Goal: Transaction & Acquisition: Purchase product/service

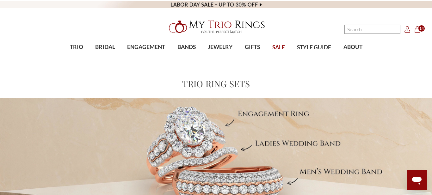
click at [421, 30] on span "14" at bounding box center [422, 28] width 6 height 6
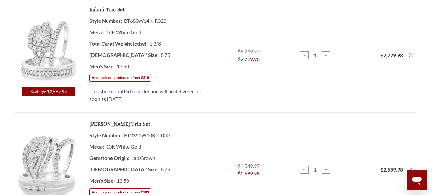
scroll to position [284, 0]
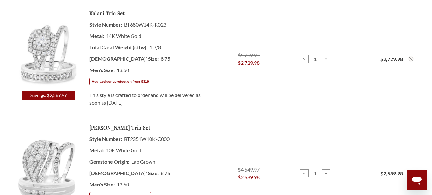
click at [411, 59] on use "Remove Kalani 1 3/8 ct tw. Round Solitaire Trio Set 14K White Gold from cart" at bounding box center [411, 59] width 4 height 4
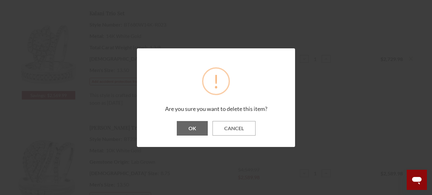
click at [189, 130] on button "OK" at bounding box center [192, 128] width 31 height 15
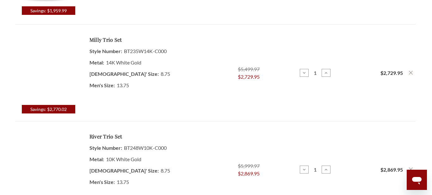
scroll to position [220, 0]
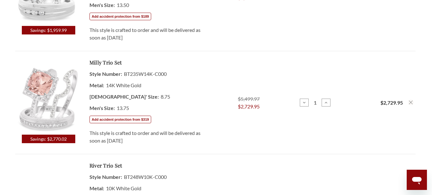
click at [411, 102] on use "Remove Milly 2 5/8 Carat T.W. Morganite and Diamond Trio Matching Wedding Ring …" at bounding box center [411, 103] width 4 height 4
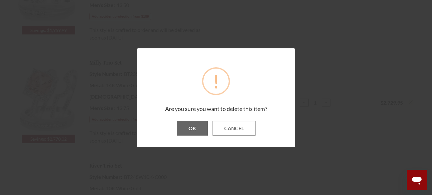
click at [190, 128] on button "OK" at bounding box center [192, 128] width 31 height 15
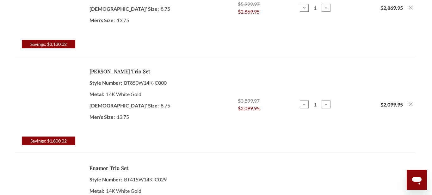
scroll to position [285, 0]
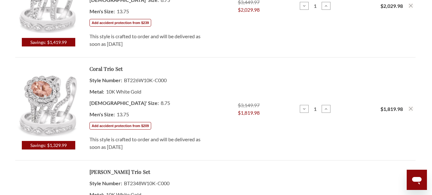
scroll to position [1070, 0]
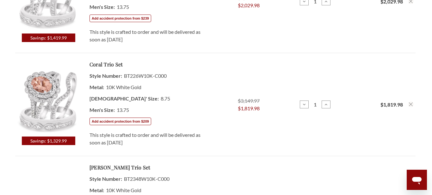
click at [409, 106] on use "Remove Coral 1 3/4 Carat T.W. Morganite and Diamond Trio Matching Wedding Ring …" at bounding box center [411, 105] width 4 height 4
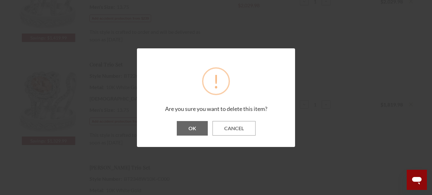
click at [192, 130] on button "OK" at bounding box center [192, 128] width 31 height 15
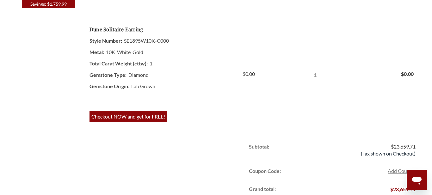
scroll to position [1005, 0]
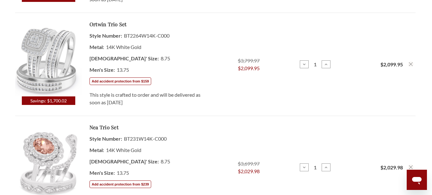
scroll to position [697, 0]
click at [410, 66] on use "Remove Ortwin 1/2 ct tw. Lab Grown Diamond Cushion Cluster Trio Set 14K White G…" at bounding box center [411, 65] width 4 height 4
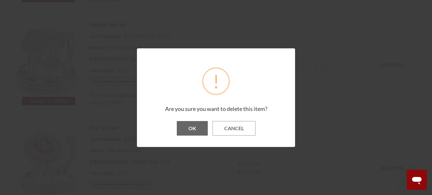
click at [192, 129] on button "OK" at bounding box center [192, 128] width 31 height 15
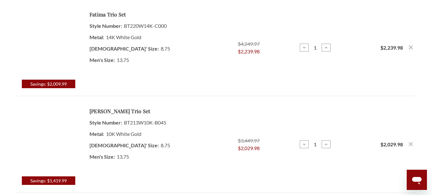
scroll to position [633, 0]
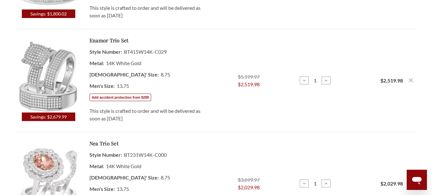
scroll to position [482, 0]
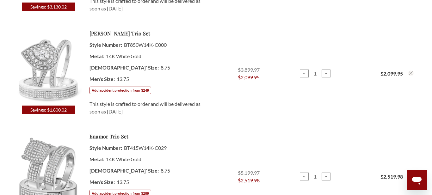
click at [411, 72] on icon "Remove Camille 2/3 ct tw. Pear Cluster Trio Set 14K White Gold from cart" at bounding box center [411, 74] width 4 height 4
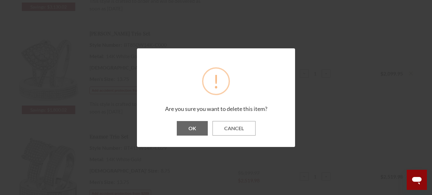
click at [190, 128] on button "OK" at bounding box center [192, 128] width 31 height 15
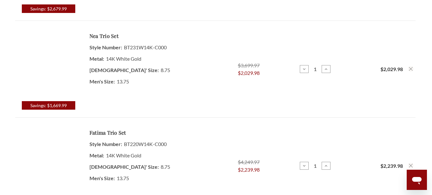
scroll to position [417, 0]
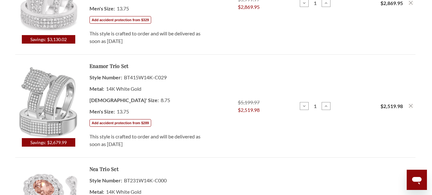
scroll to position [450, 0]
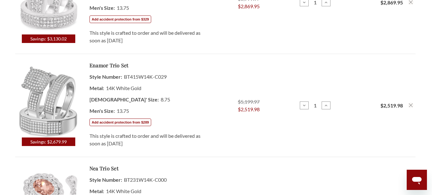
click at [411, 107] on icon "Remove Enamor 1 ct tw. Diamond Princess Cluster Trio Set 14K White Gold from ca…" at bounding box center [411, 105] width 4 height 4
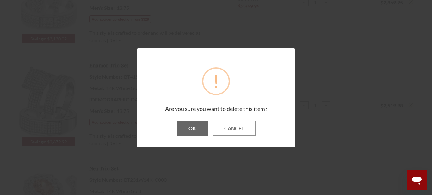
click at [194, 128] on button "OK" at bounding box center [192, 128] width 31 height 15
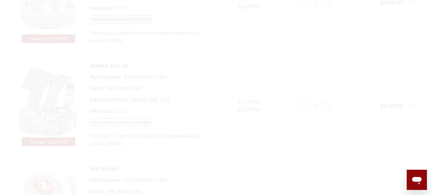
scroll to position [385, 0]
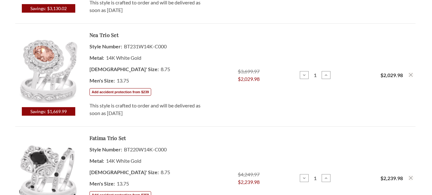
click at [411, 75] on use "Remove Nea 1 3/4 Carat T.W. Morganite and Diamond Trio Matching Wedding Ring Se…" at bounding box center [411, 75] width 4 height 4
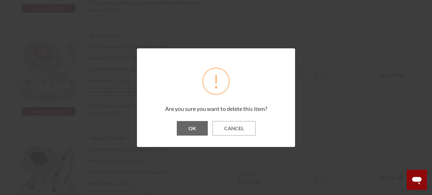
click at [191, 127] on button "OK" at bounding box center [192, 128] width 31 height 15
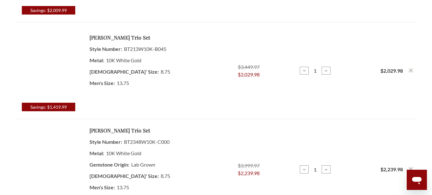
scroll to position [416, 0]
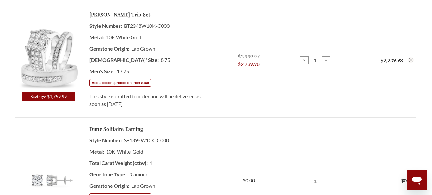
scroll to position [707, 0]
click at [44, 52] on img at bounding box center [48, 56] width 67 height 73
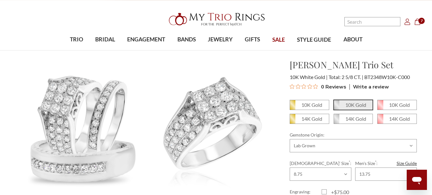
scroll to position [5, 0]
